Goal: Task Accomplishment & Management: Use online tool/utility

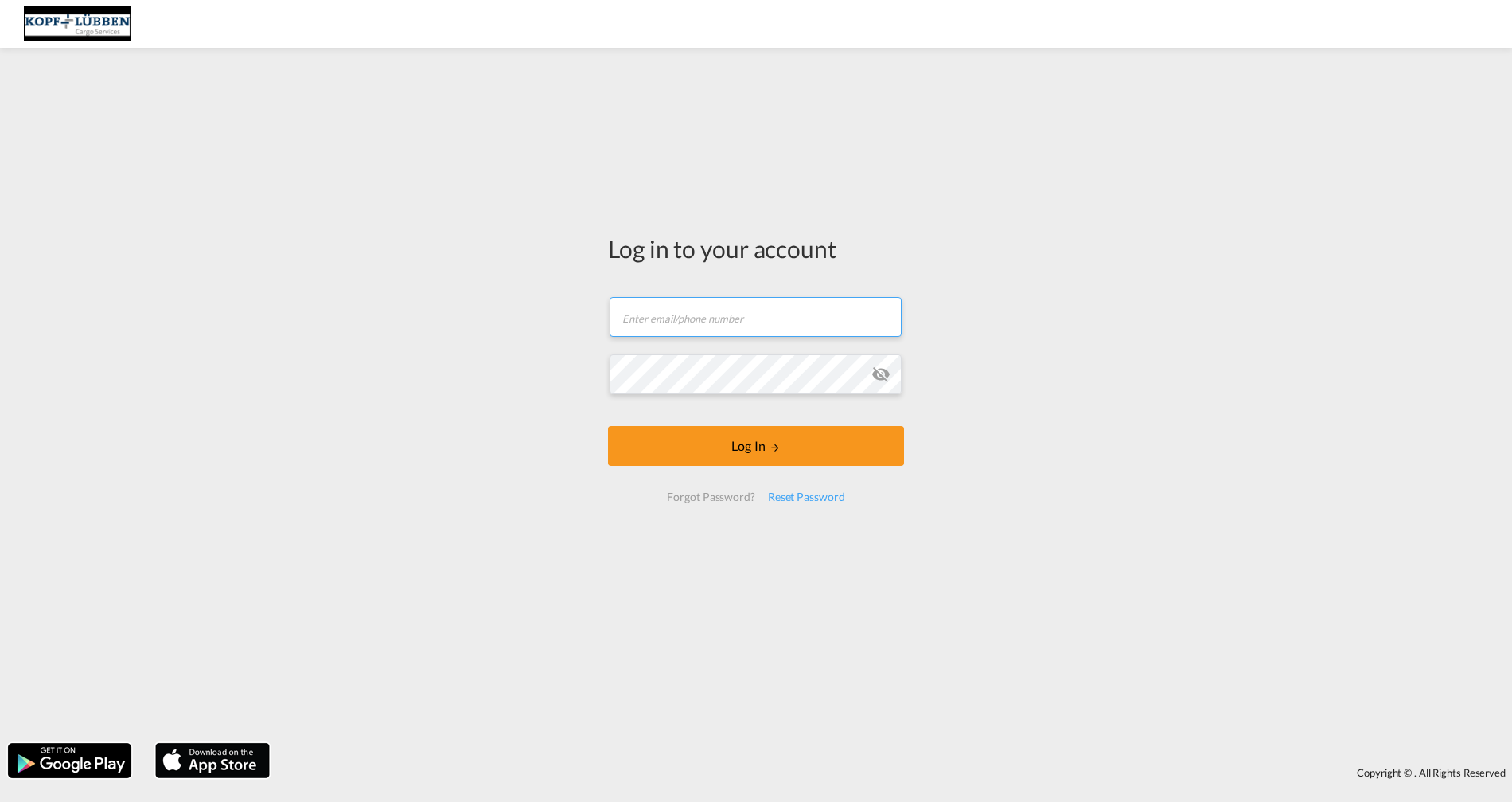
type input "[PERSON_NAME][EMAIL_ADDRESS][PERSON_NAME][DOMAIN_NAME]"
click at [754, 456] on button "Log In" at bounding box center [756, 446] width 296 height 40
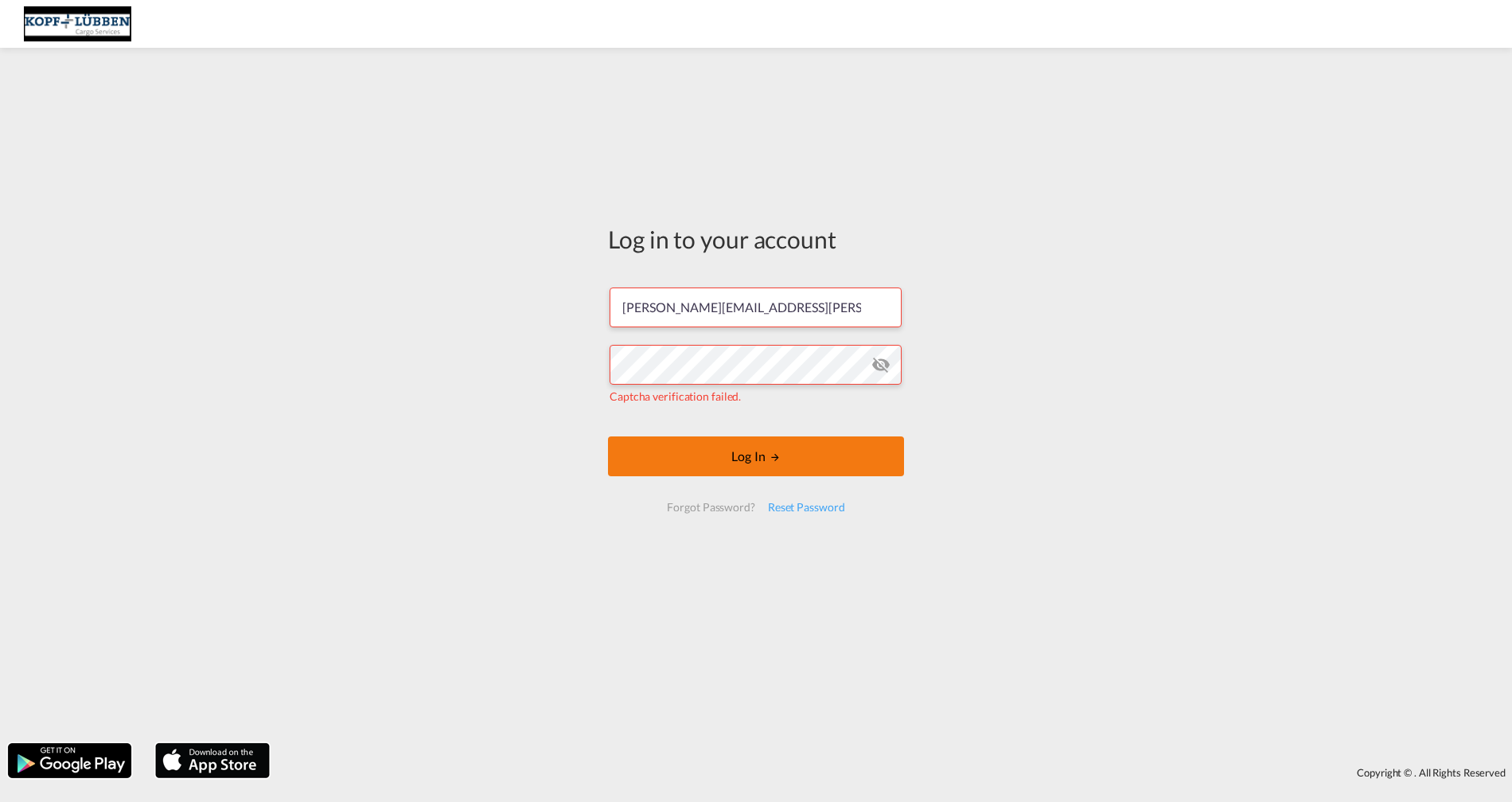
click at [782, 446] on button "Log In" at bounding box center [756, 456] width 296 height 40
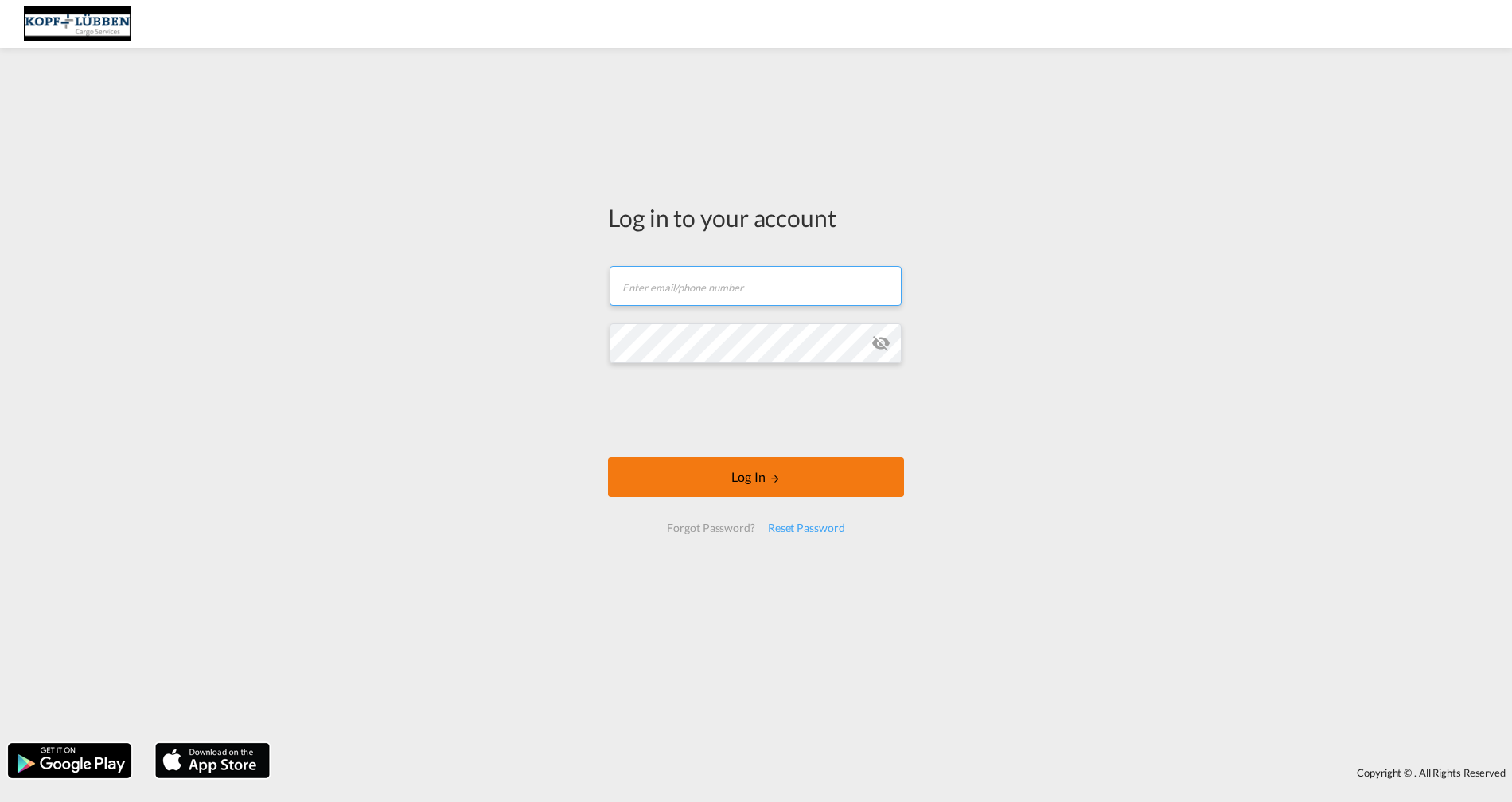
type input "[PERSON_NAME][EMAIL_ADDRESS][PERSON_NAME][DOMAIN_NAME]"
click at [844, 467] on button "Log In" at bounding box center [756, 477] width 296 height 40
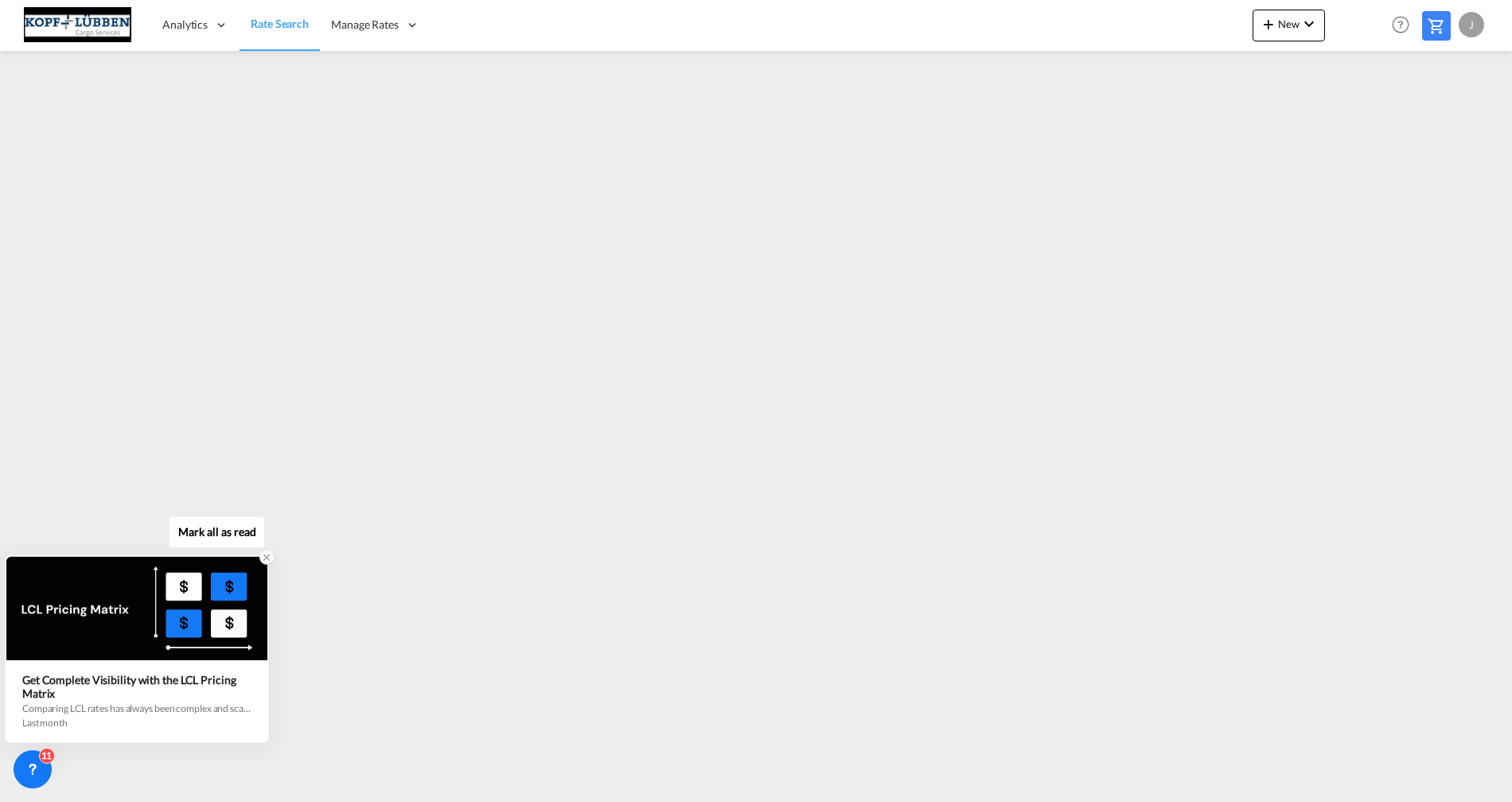
click at [265, 558] on icon at bounding box center [266, 557] width 11 height 11
